Goal: Ask a question

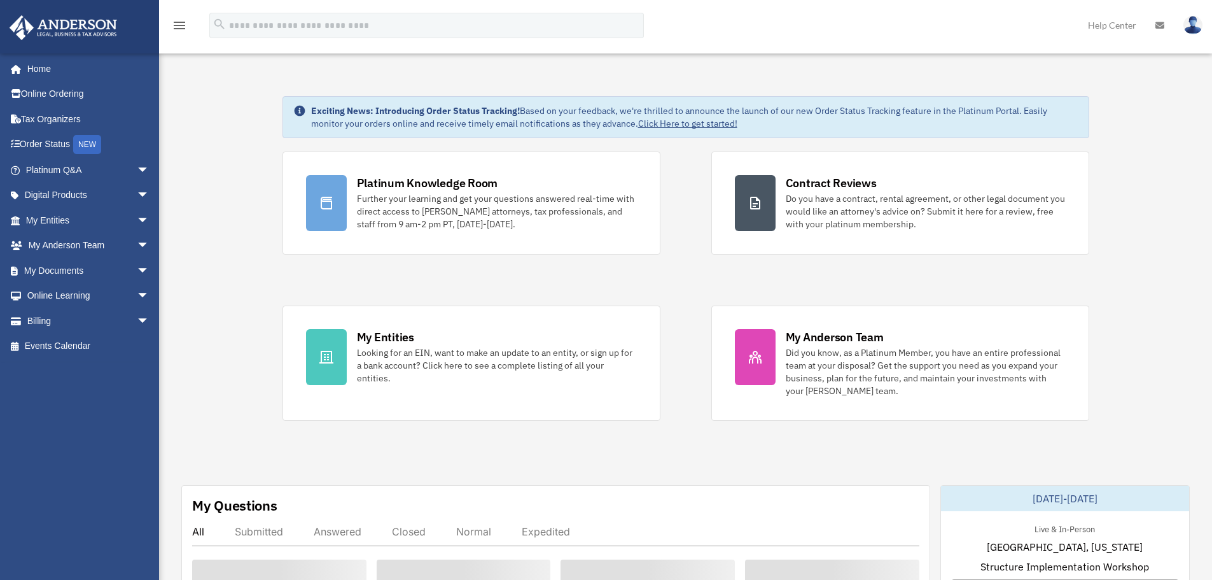
click at [1195, 24] on img at bounding box center [1192, 25] width 19 height 18
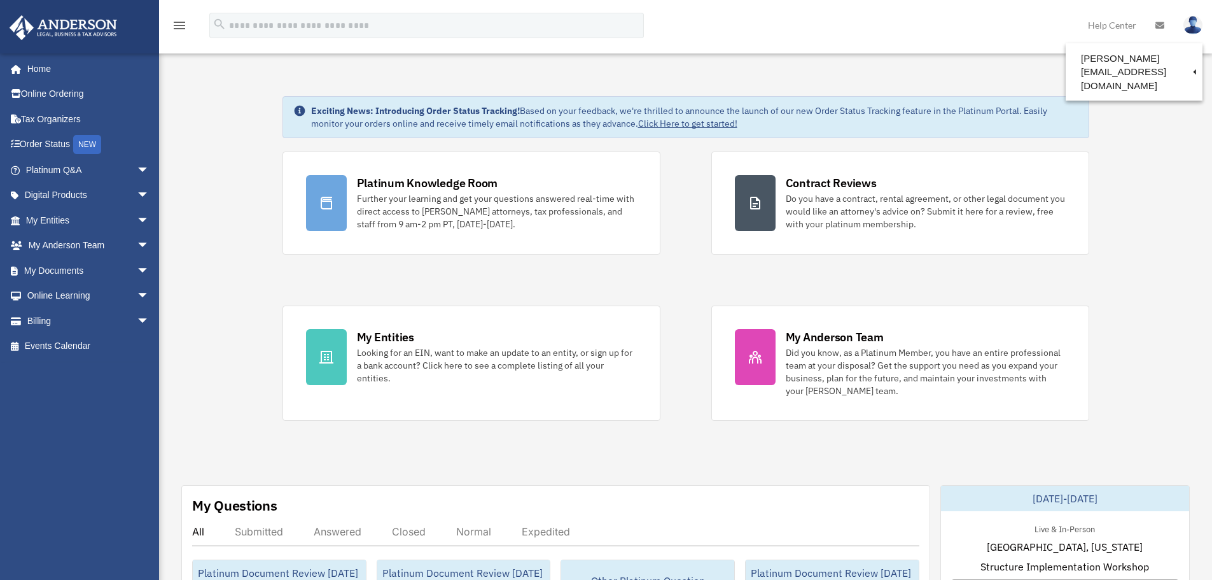
click at [1195, 24] on img at bounding box center [1192, 25] width 19 height 18
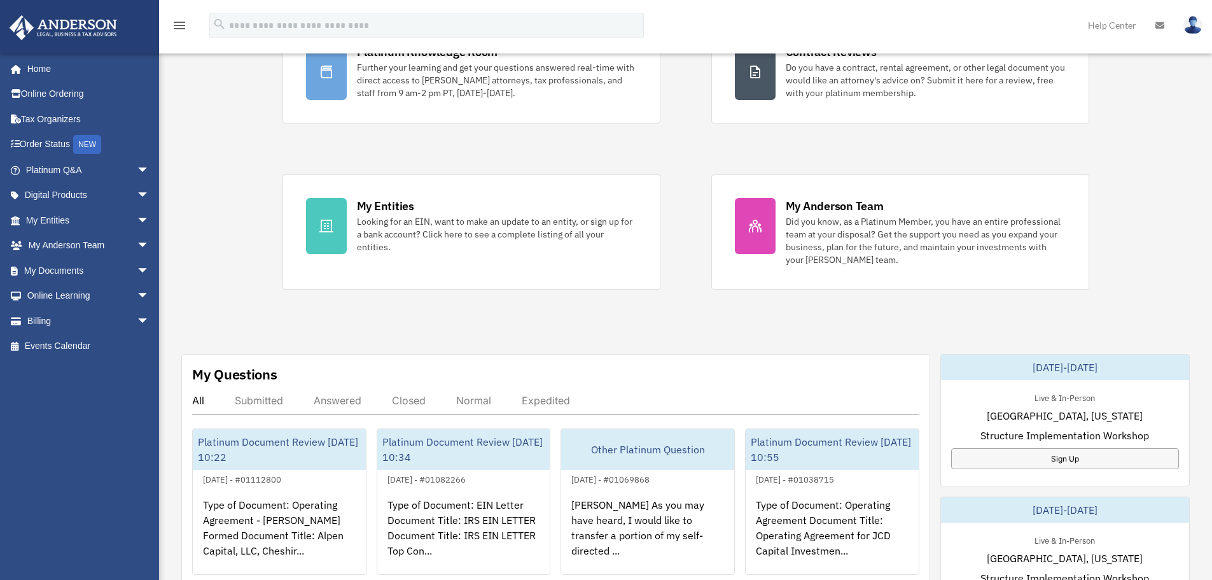
scroll to position [191, 0]
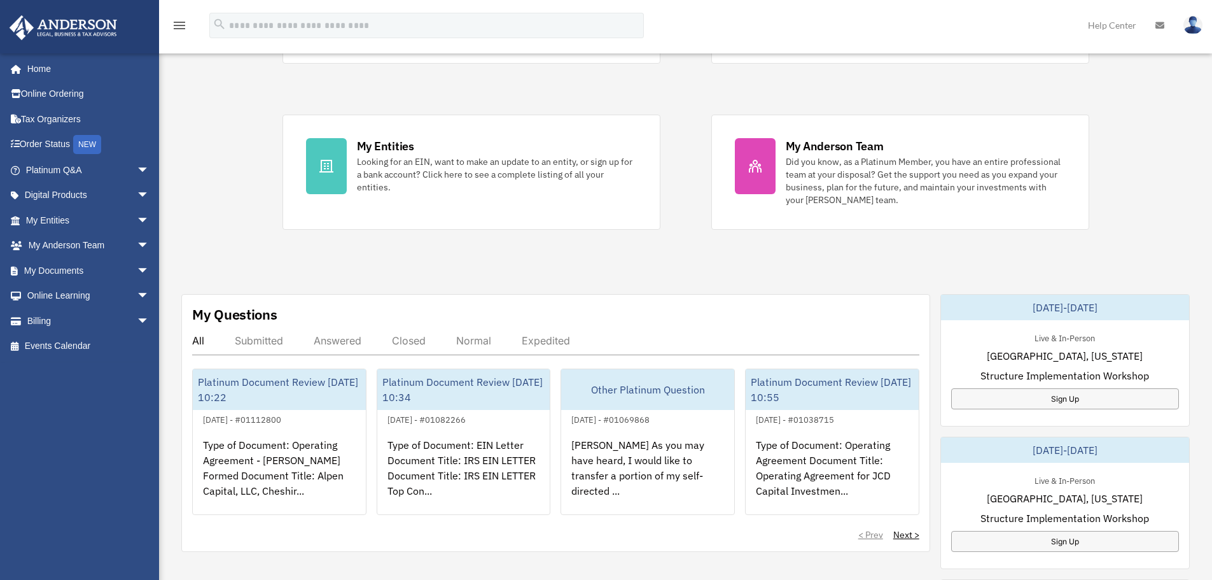
click at [1192, 21] on img at bounding box center [1192, 25] width 19 height 18
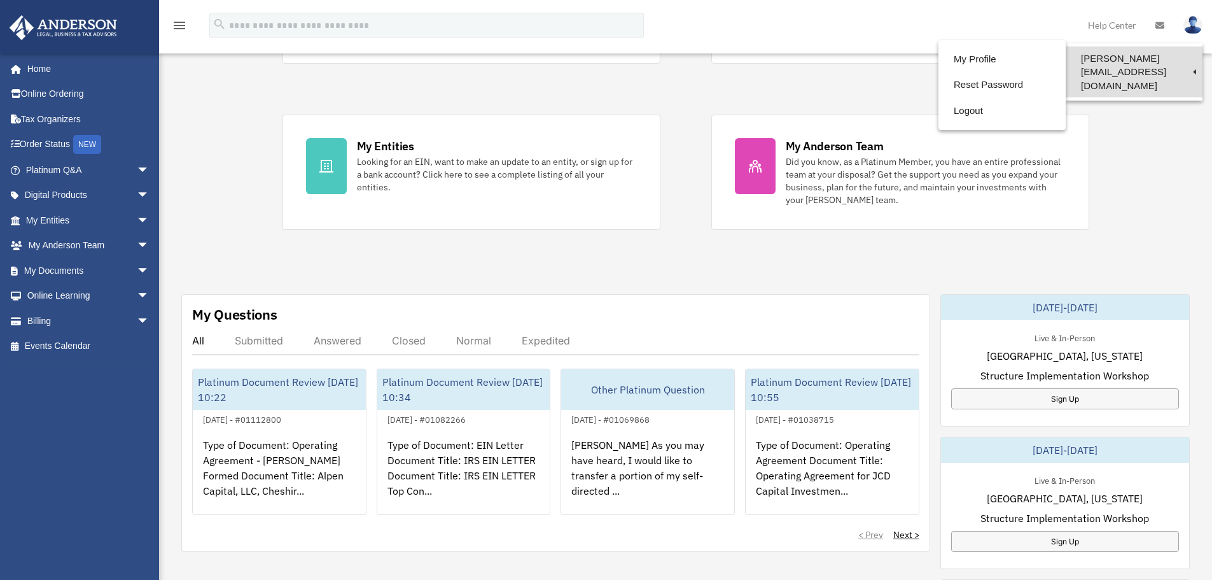
click at [1103, 62] on link "[PERSON_NAME][EMAIL_ADDRESS][DOMAIN_NAME]" at bounding box center [1134, 71] width 137 height 51
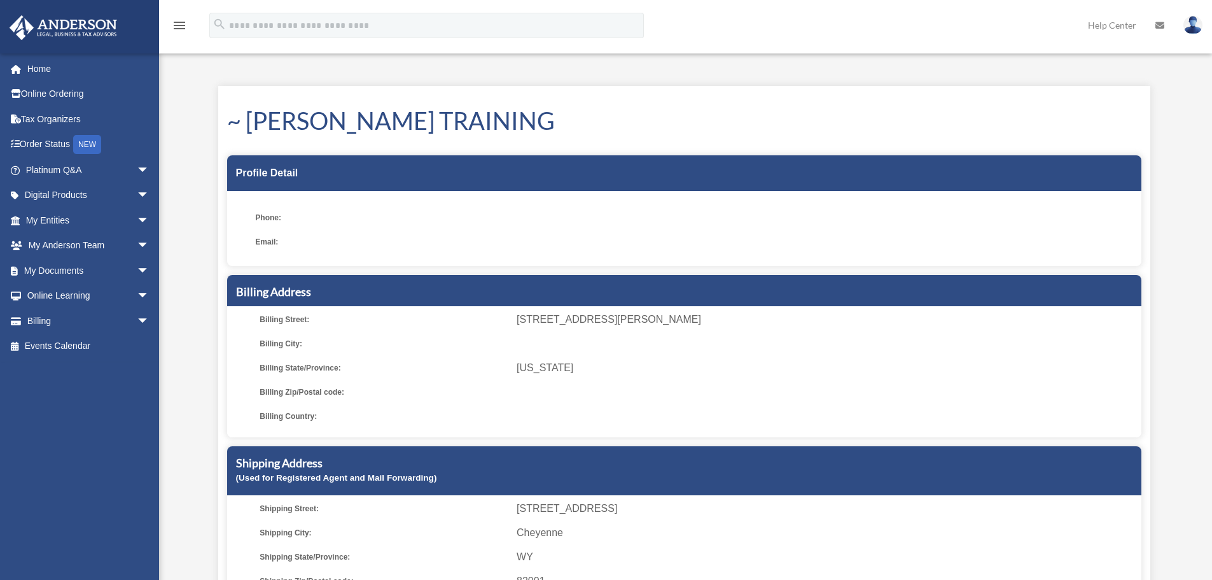
click at [1194, 29] on img at bounding box center [1192, 25] width 19 height 18
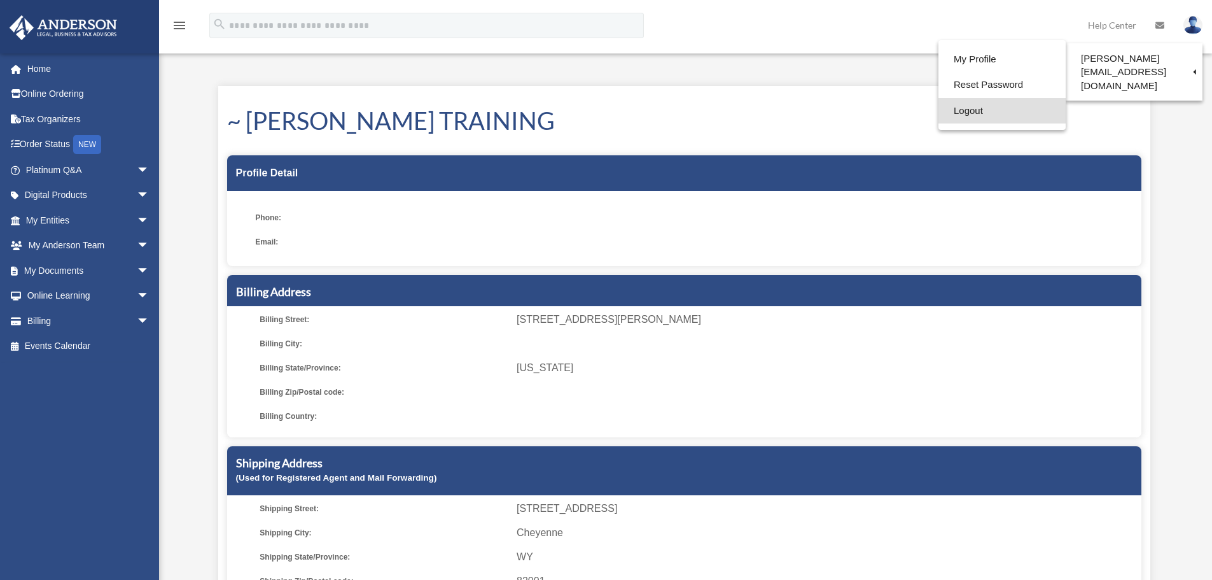
click at [946, 106] on link "Logout" at bounding box center [1001, 111] width 127 height 26
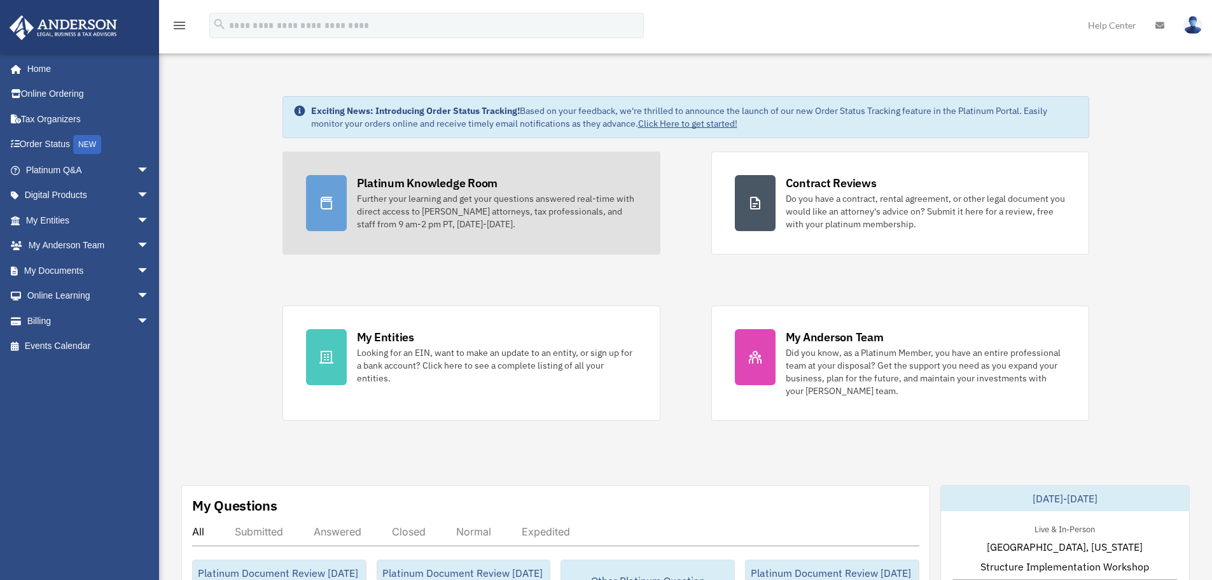
click at [419, 231] on link "Platinum Knowledge Room Further your learning and get your questions answered r…" at bounding box center [471, 202] width 378 height 103
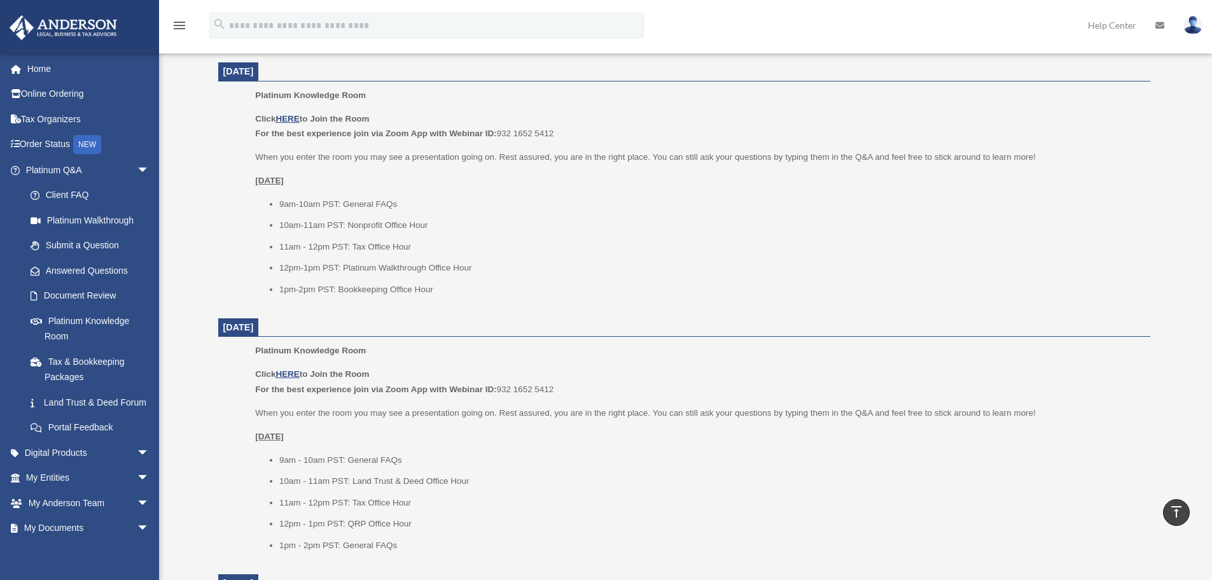
scroll to position [1017, 0]
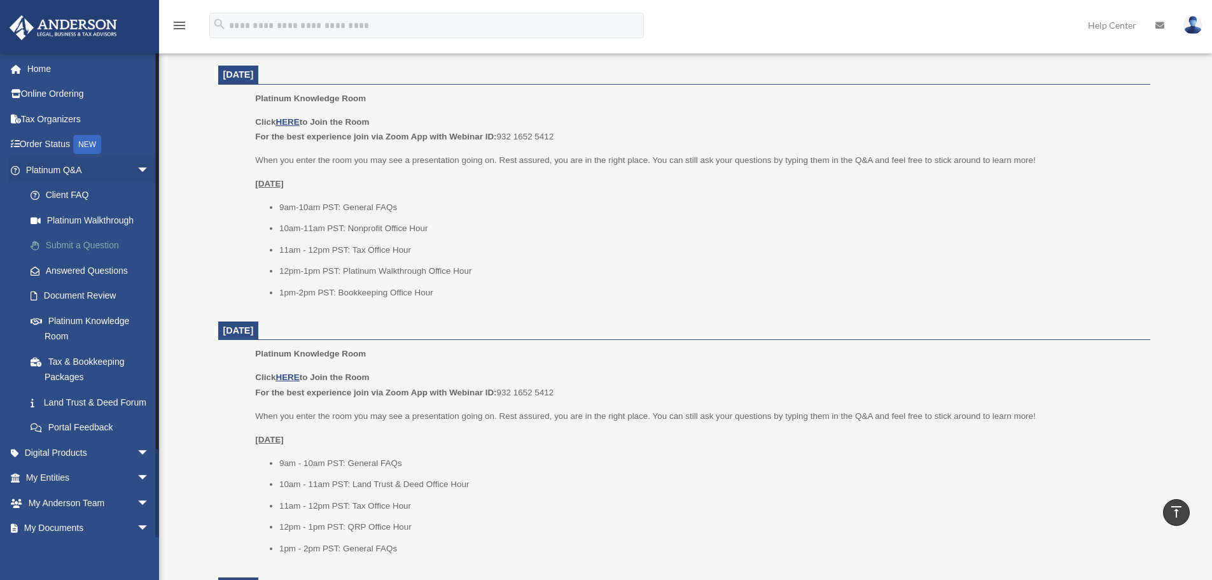
click at [87, 241] on link "Submit a Question" at bounding box center [93, 245] width 151 height 25
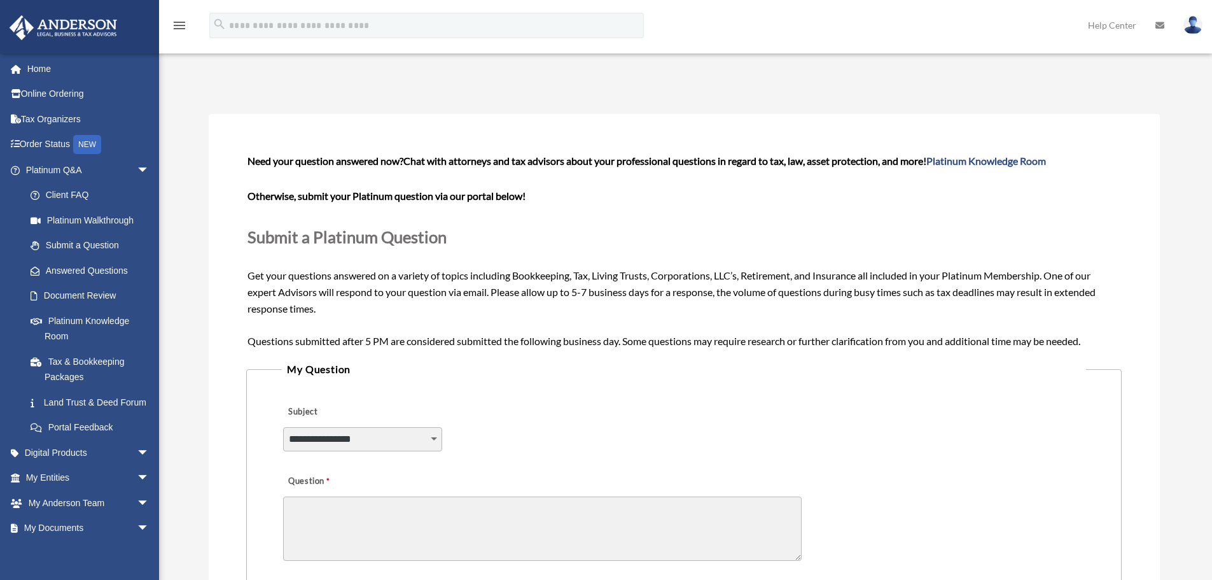
scroll to position [64, 0]
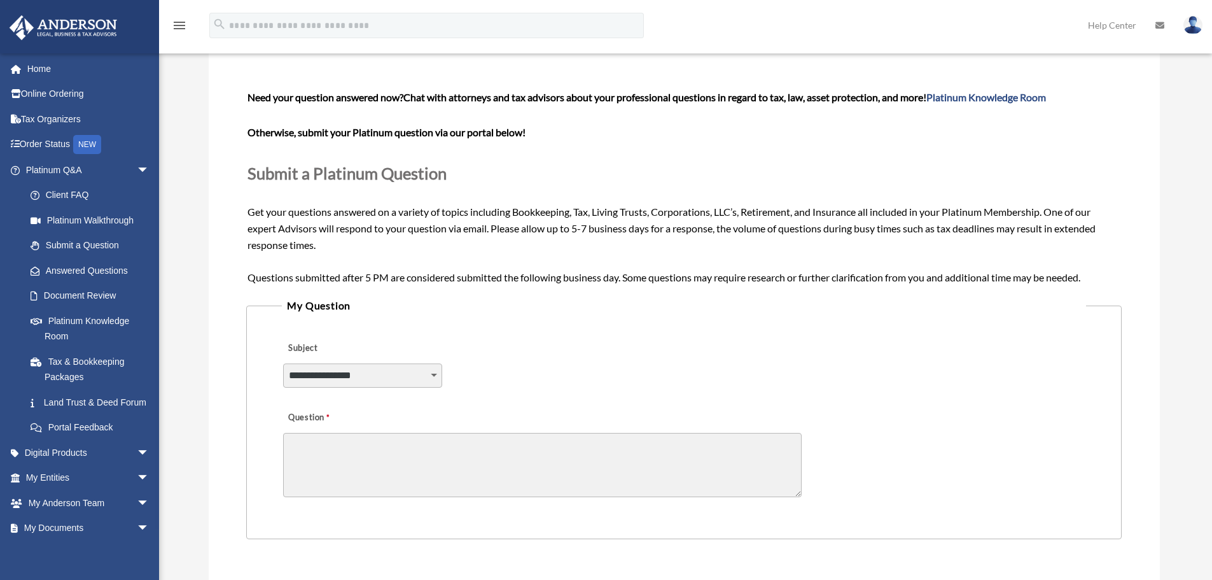
click at [567, 474] on textarea "Question" at bounding box center [542, 465] width 519 height 64
click at [386, 374] on select "**********" at bounding box center [362, 375] width 159 height 24
click at [531, 340] on div "**********" at bounding box center [684, 366] width 804 height 69
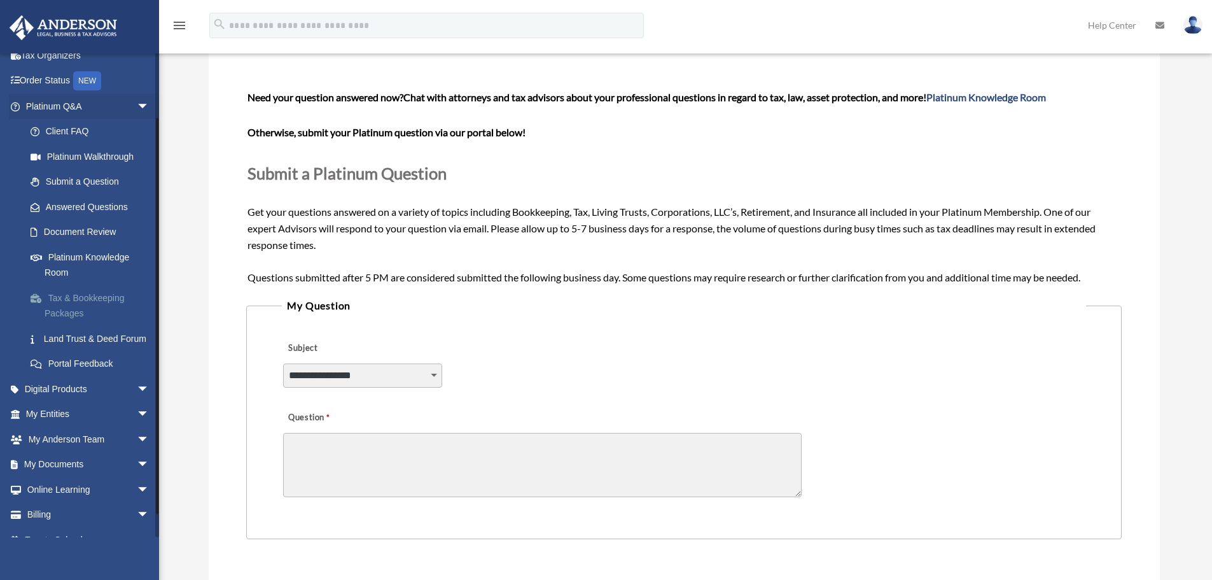
scroll to position [97, 0]
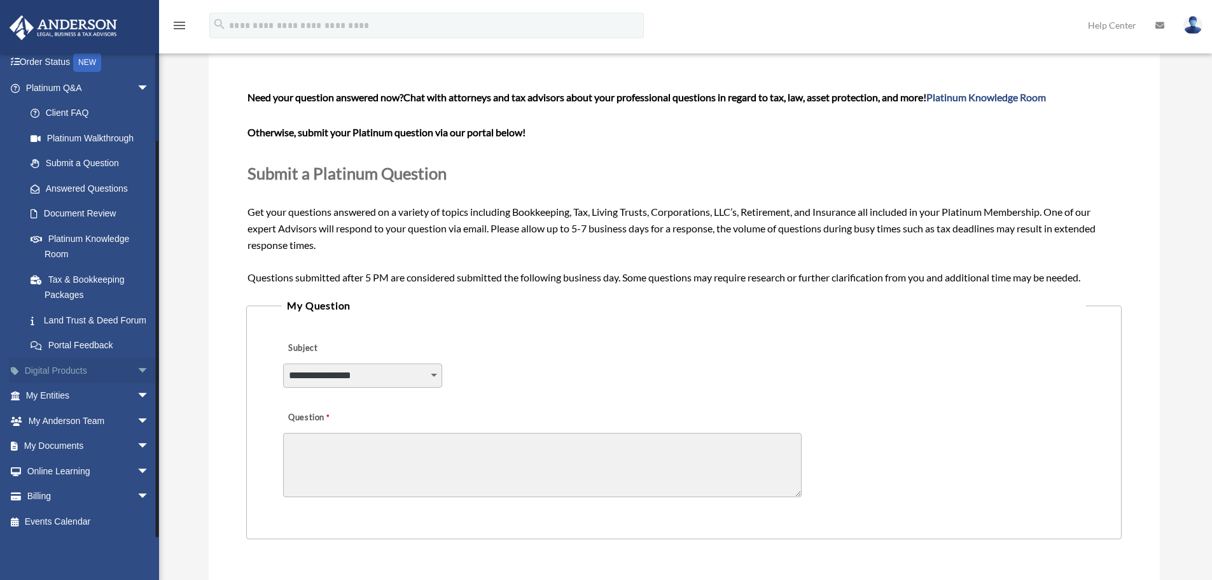
click at [137, 368] on span "arrow_drop_down" at bounding box center [149, 371] width 25 height 26
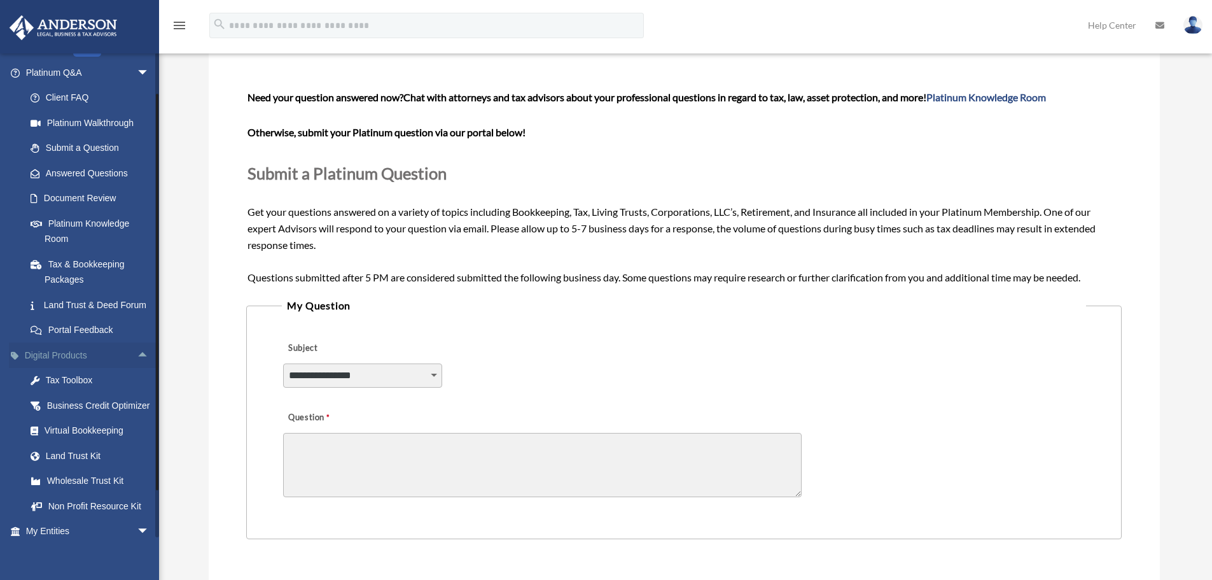
scroll to position [161, 0]
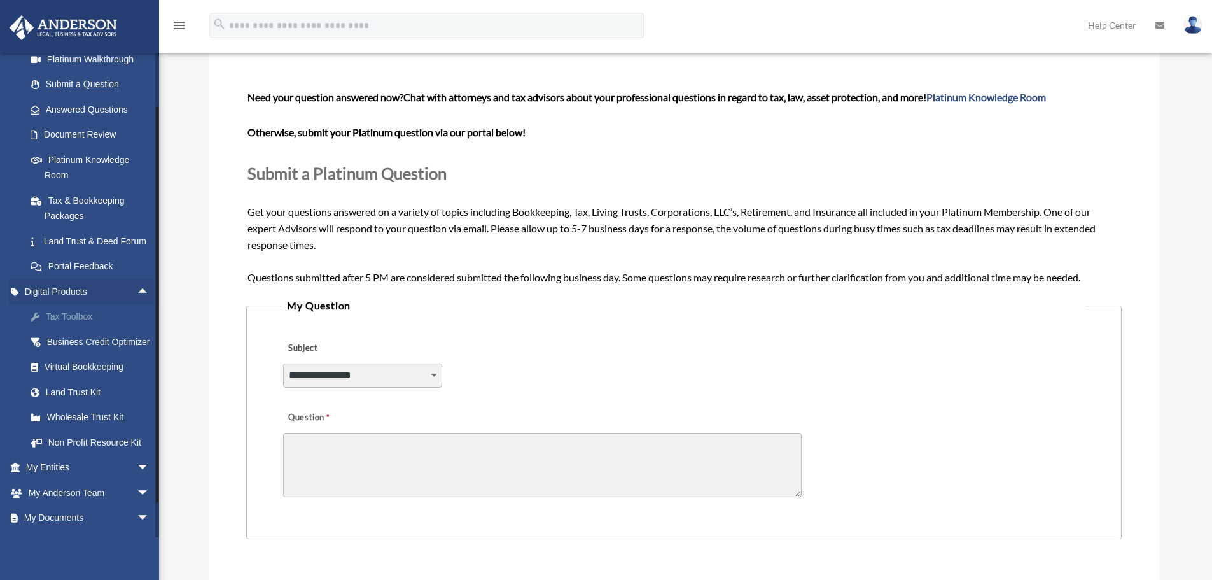
click at [88, 324] on div "Tax Toolbox" at bounding box center [99, 317] width 108 height 16
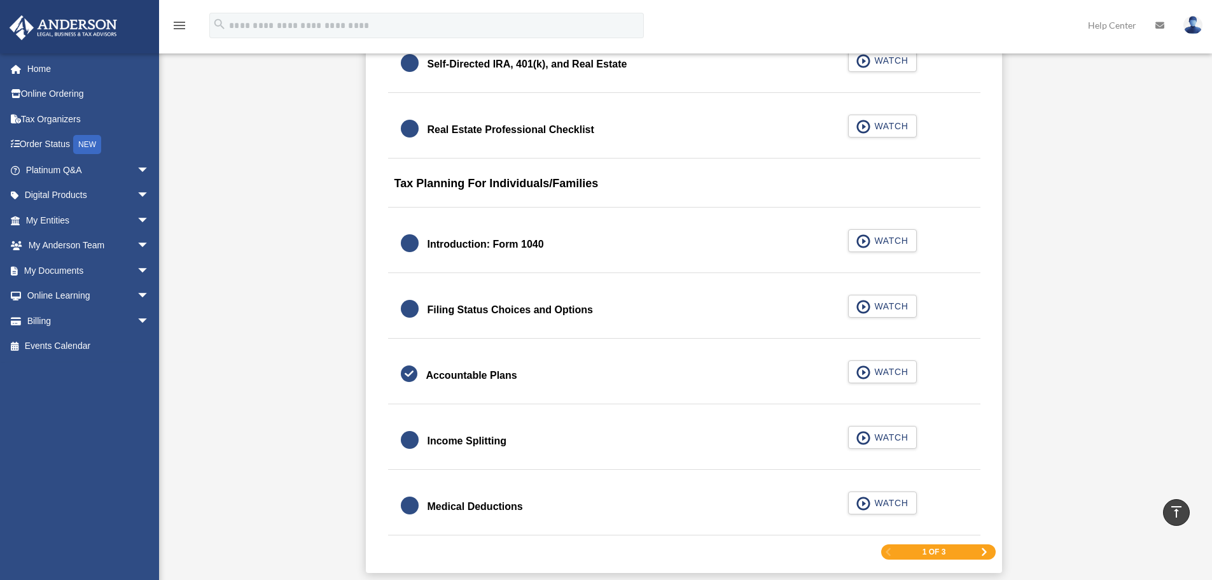
scroll to position [1781, 0]
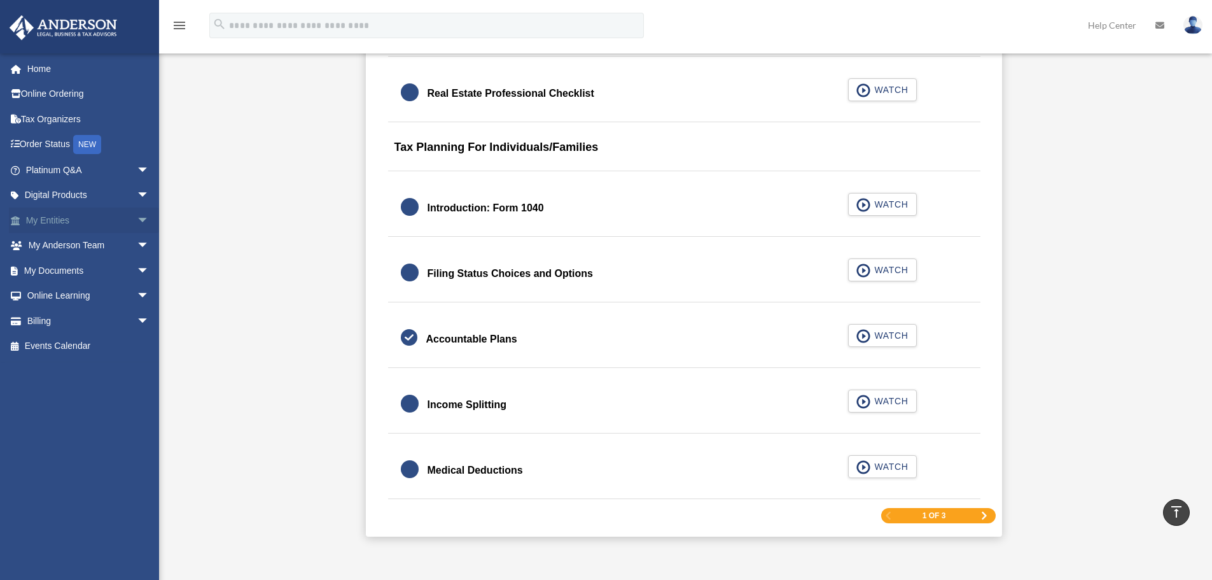
click at [137, 223] on span "arrow_drop_down" at bounding box center [149, 220] width 25 height 26
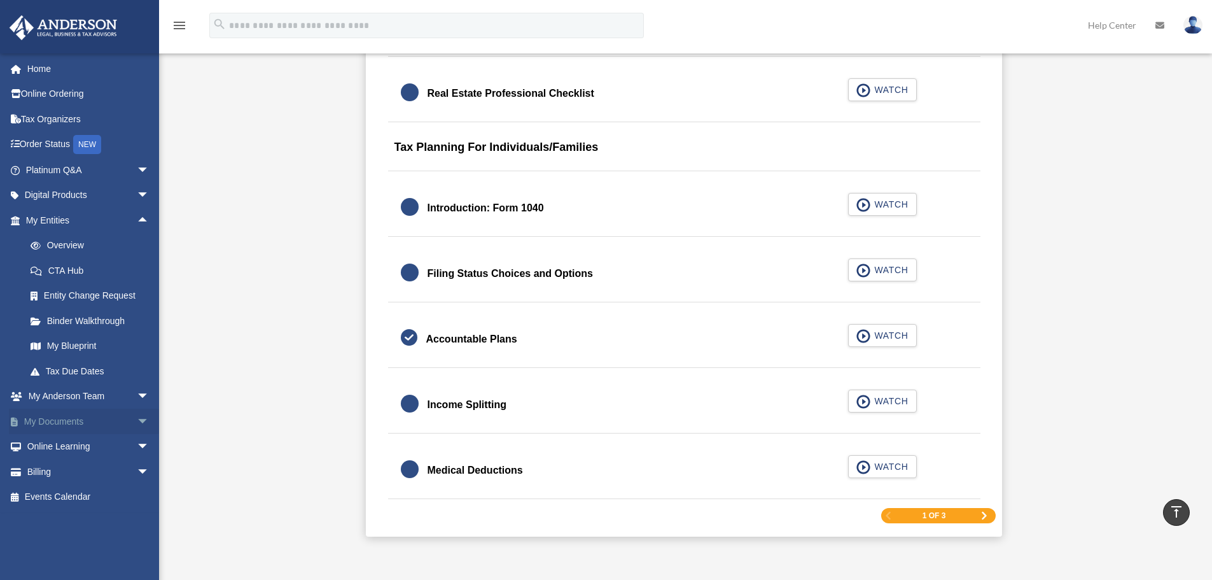
click at [137, 421] on span "arrow_drop_down" at bounding box center [149, 421] width 25 height 26
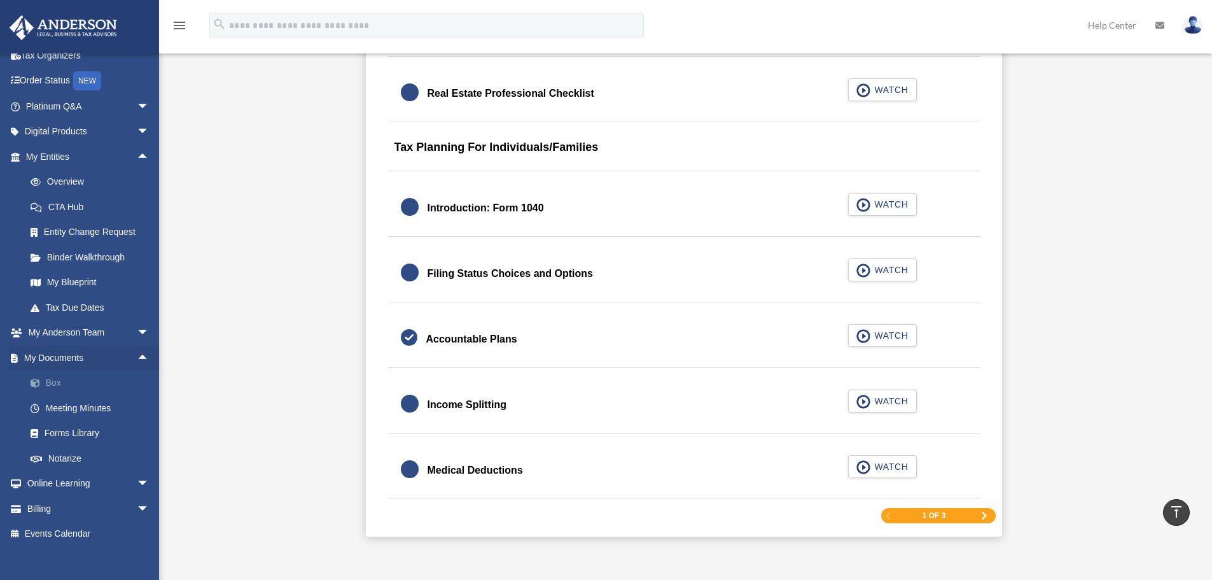
click at [84, 385] on link "Box" at bounding box center [93, 382] width 151 height 25
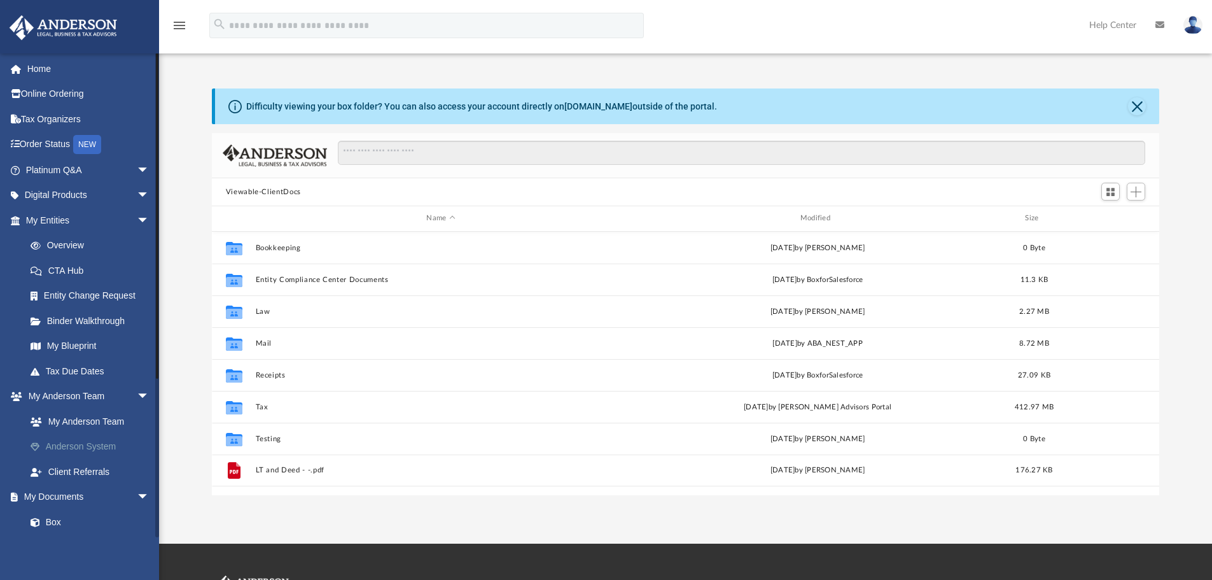
scroll to position [280, 938]
